Goal: Transaction & Acquisition: Download file/media

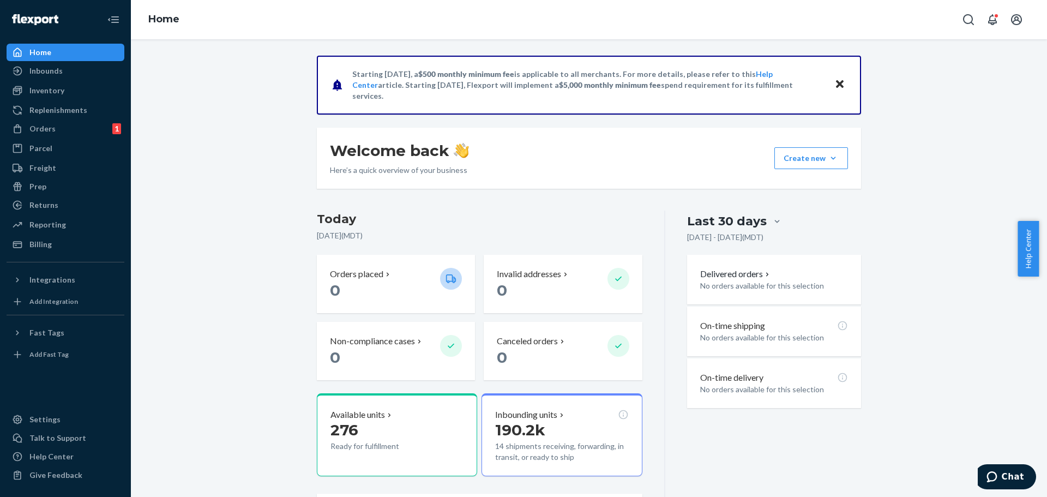
click at [219, 188] on div "Starting [DATE], a $500 monthly minimum fee is applicable to all merchants. For…" at bounding box center [589, 311] width 900 height 511
click at [220, 206] on div "Starting [DATE], a $500 monthly minimum fee is applicable to all merchants. For…" at bounding box center [589, 311] width 900 height 511
click at [50, 93] on div "Inventory" at bounding box center [46, 90] width 35 height 11
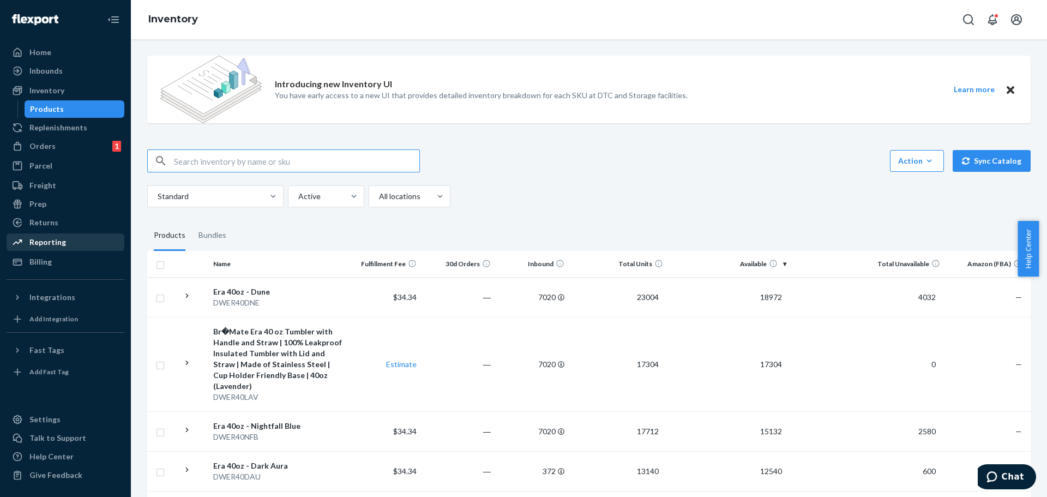
click at [44, 240] on div "Reporting" at bounding box center [47, 242] width 37 height 11
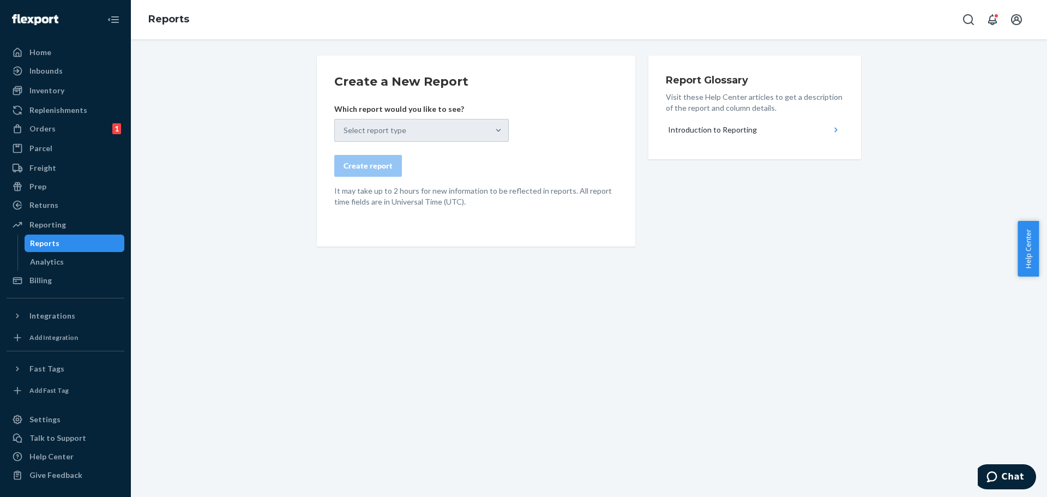
click at [494, 125] on div "Select report type" at bounding box center [421, 130] width 175 height 23
click at [49, 244] on div "Reports" at bounding box center [44, 243] width 29 height 11
click at [495, 133] on div "Select report type" at bounding box center [421, 130] width 175 height 23
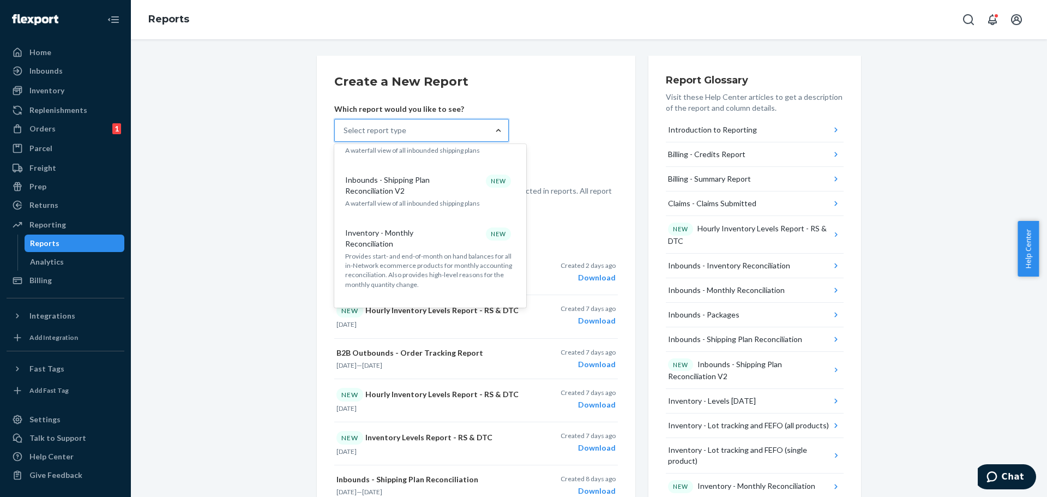
scroll to position [436, 0]
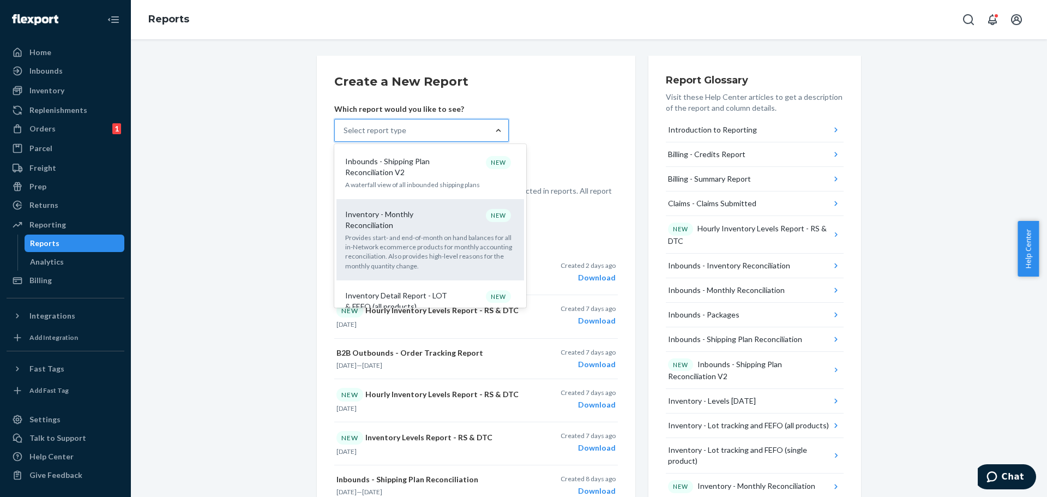
click at [411, 209] on p "Inventory - Monthly Reconciliation" at bounding box center [397, 220] width 105 height 22
click at [345, 136] on input "option Inventory - Monthly Reconciliation focused, 11 of 34. 34 results availab…" at bounding box center [344, 130] width 1 height 11
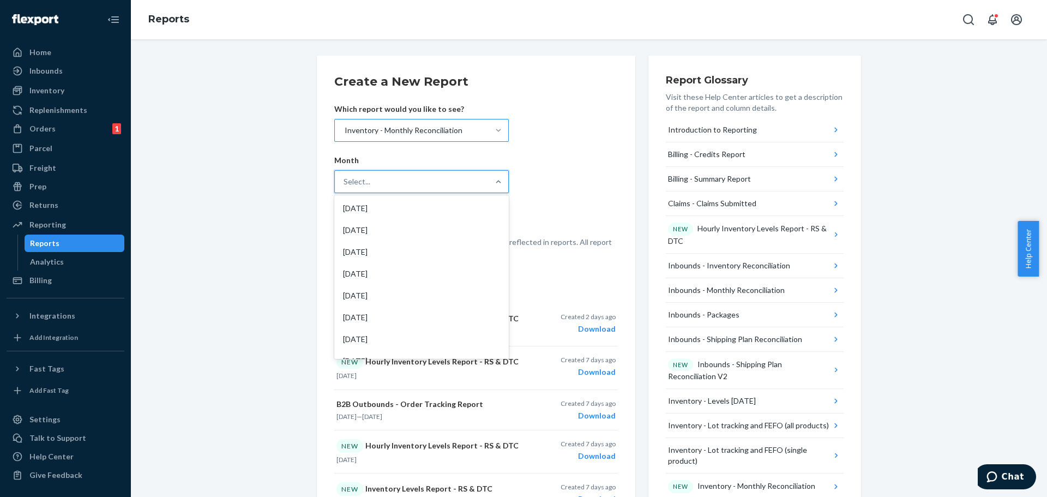
click at [411, 180] on div "Select..." at bounding box center [412, 182] width 154 height 22
click at [345, 180] on input "option [DATE] focused, 1 of 20. 20 results available. Use Up and Down to choose…" at bounding box center [344, 181] width 1 height 11
click at [408, 207] on div "[DATE]" at bounding box center [421, 208] width 170 height 22
click at [345, 187] on input "option [DATE] focused, 1 of 20. 20 results available. Use Up and Down to choose…" at bounding box center [344, 181] width 1 height 11
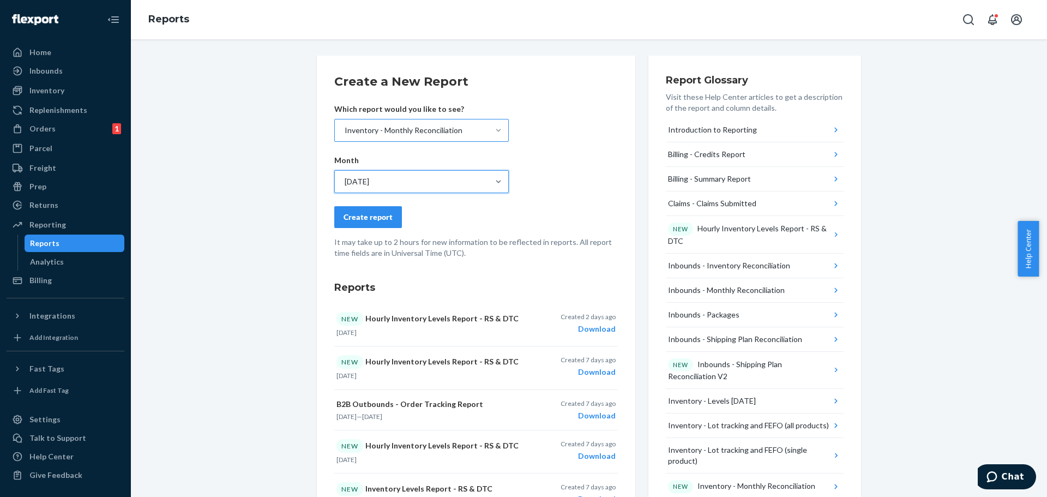
click at [376, 217] on div "Create report" at bounding box center [368, 217] width 49 height 11
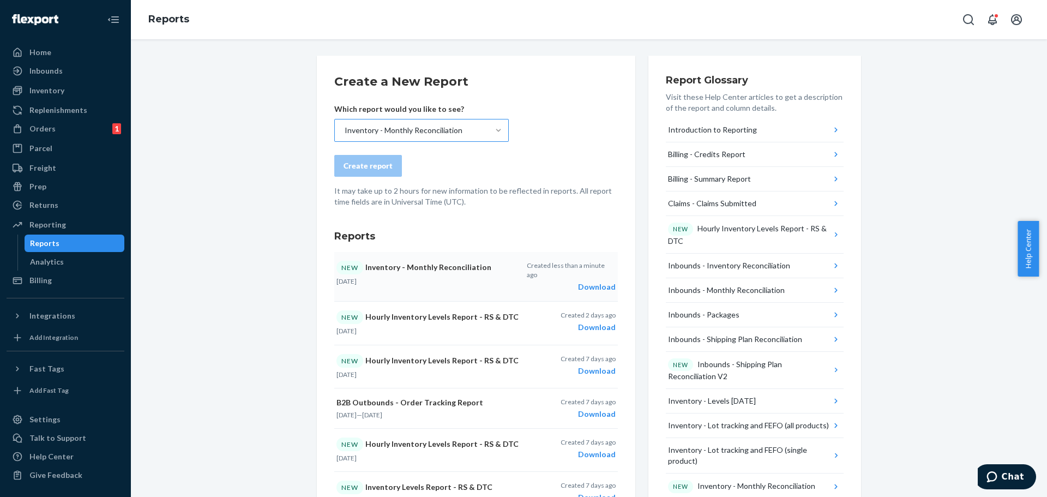
click at [596, 281] on div "Download" at bounding box center [571, 286] width 89 height 11
drag, startPoint x: 203, startPoint y: 340, endPoint x: 193, endPoint y: 328, distance: 15.9
